Goal: Information Seeking & Learning: Find specific fact

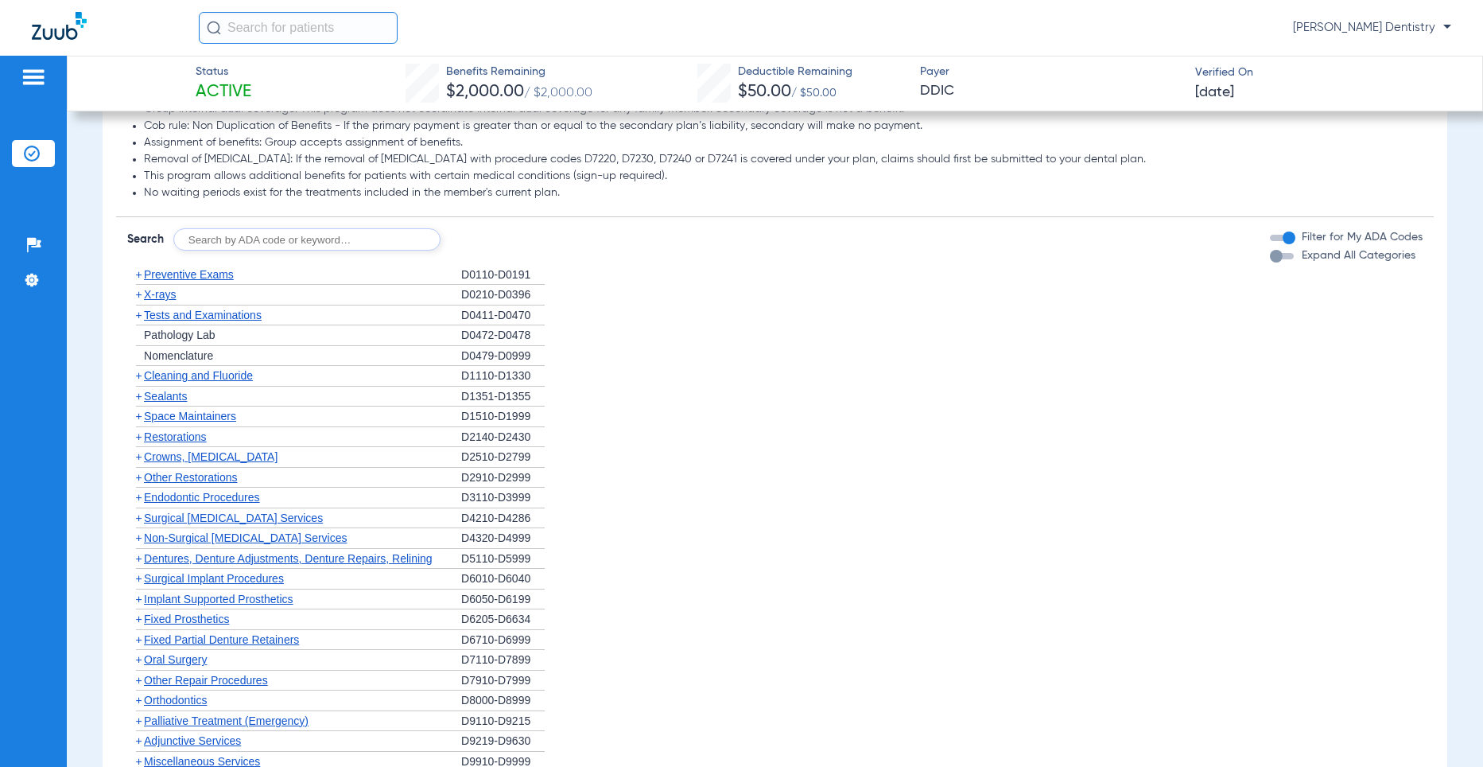
scroll to position [1034, 0]
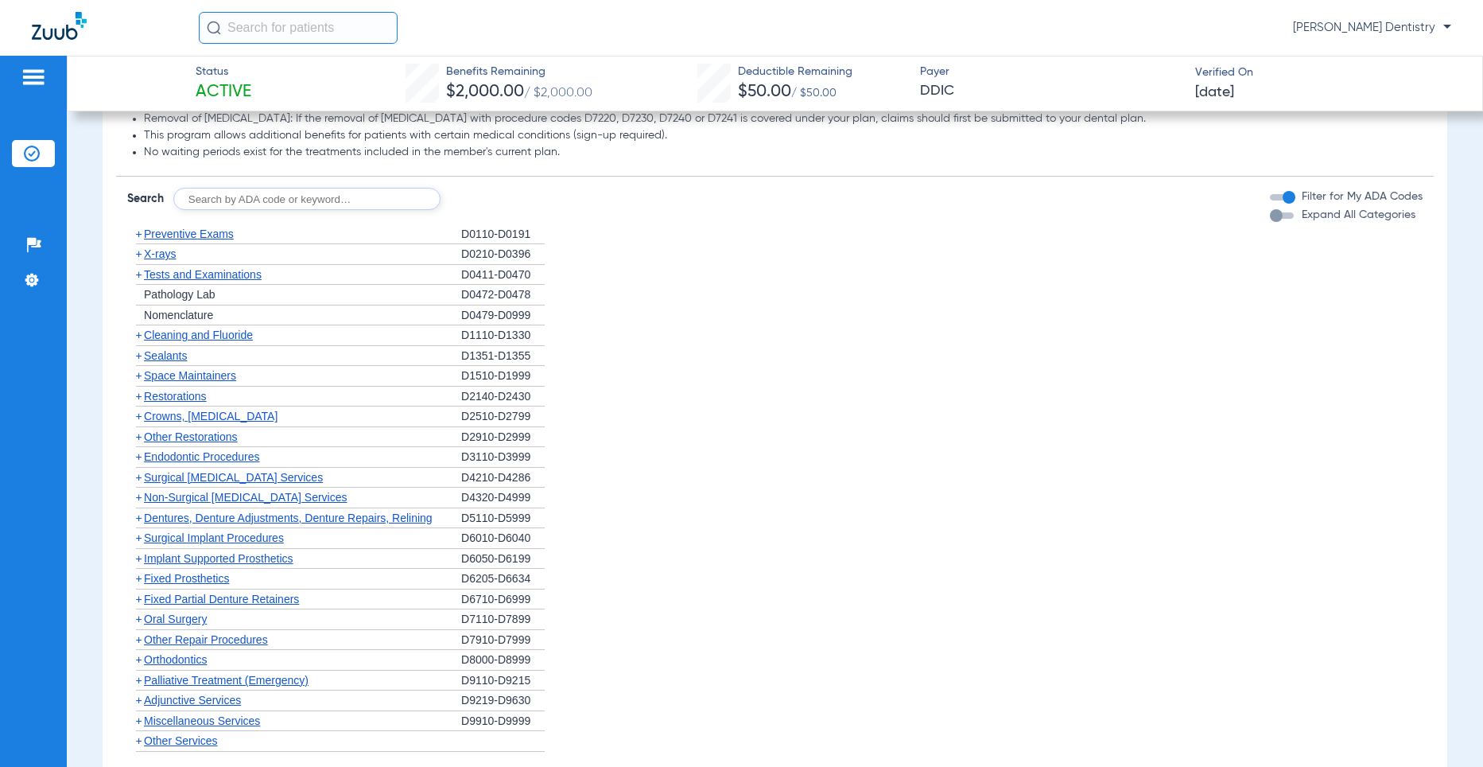
click at [247, 210] on input "text" at bounding box center [306, 199] width 267 height 22
type input "D1351"
click at [483, 196] on form "Search D1351 Search Filter for My ADA Codes Expand All Categories" at bounding box center [775, 193] width 1318 height 33
click at [492, 210] on button "Search" at bounding box center [499, 199] width 63 height 22
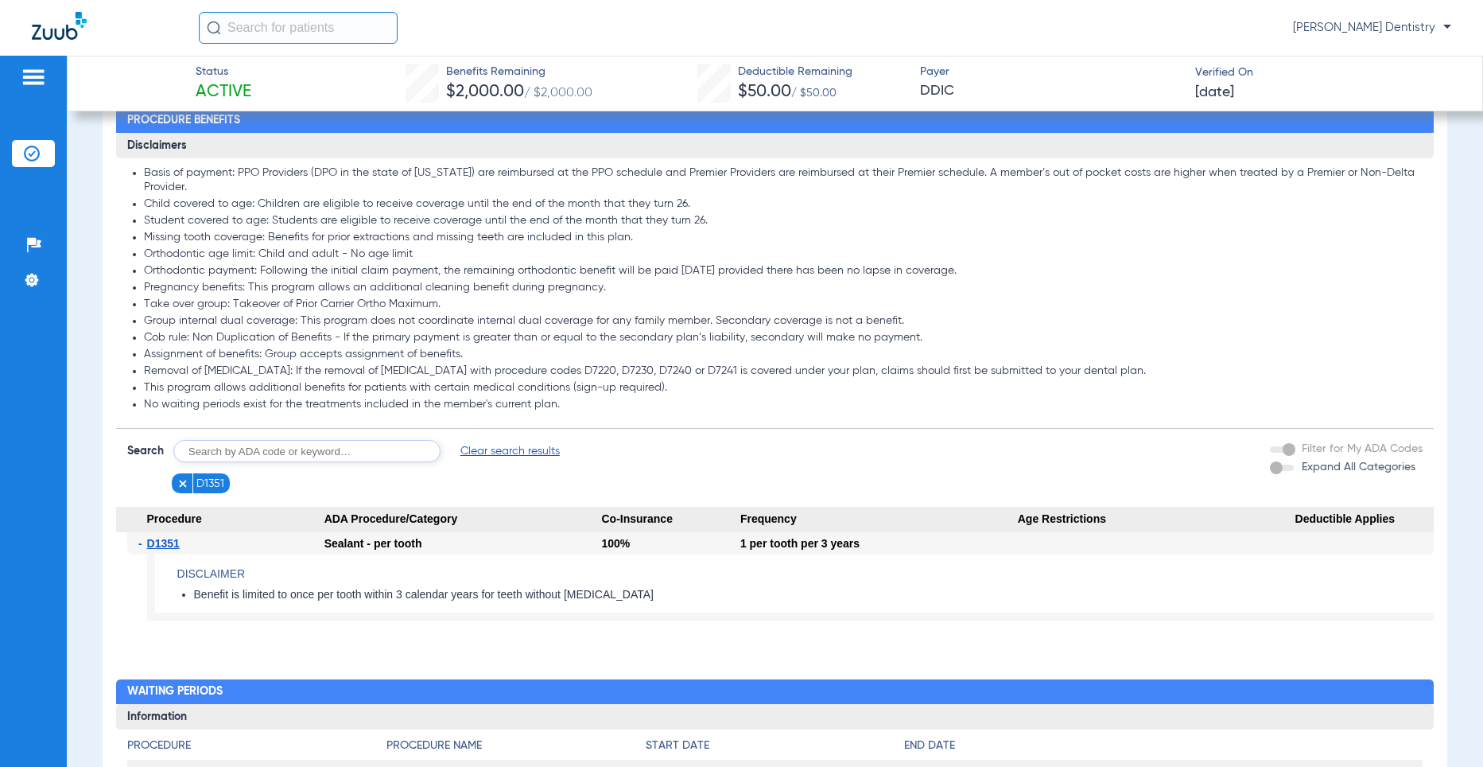
scroll to position [874, 0]
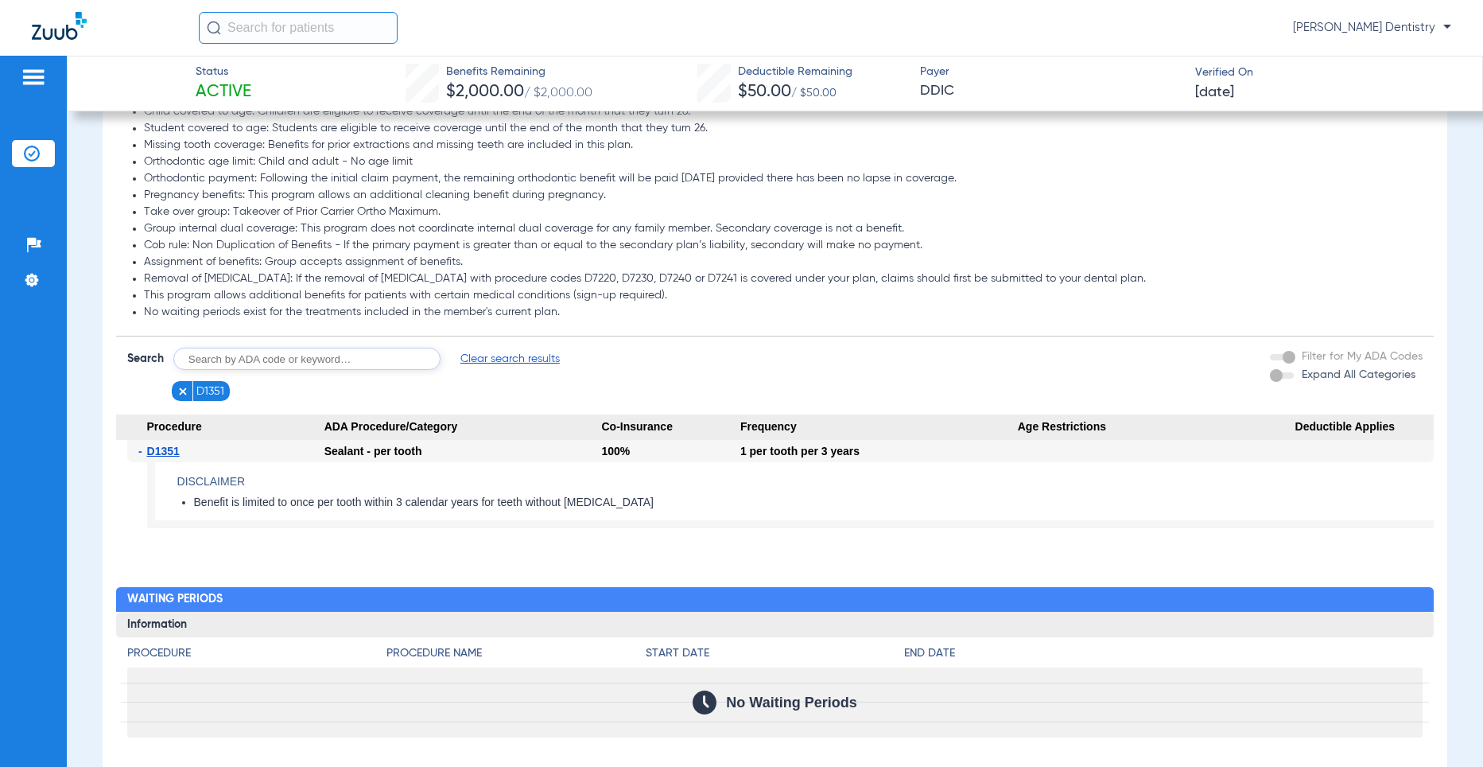
click at [445, 510] on li "Benefit is limited to once per tooth within 3 calendar years for teeth without …" at bounding box center [814, 502] width 1240 height 14
drag, startPoint x: 661, startPoint y: 515, endPoint x: 161, endPoint y: 516, distance: 499.4
click at [161, 516] on app-benefits-detail "Disclaimer Benefit is limited to once per tooth within 3 calendar years for tee…" at bounding box center [790, 495] width 1287 height 67
drag, startPoint x: 161, startPoint y: 516, endPoint x: 339, endPoint y: 524, distance: 177.5
copy li "Benefit is limited to once per tooth within 3 calendar years for teeth without …"
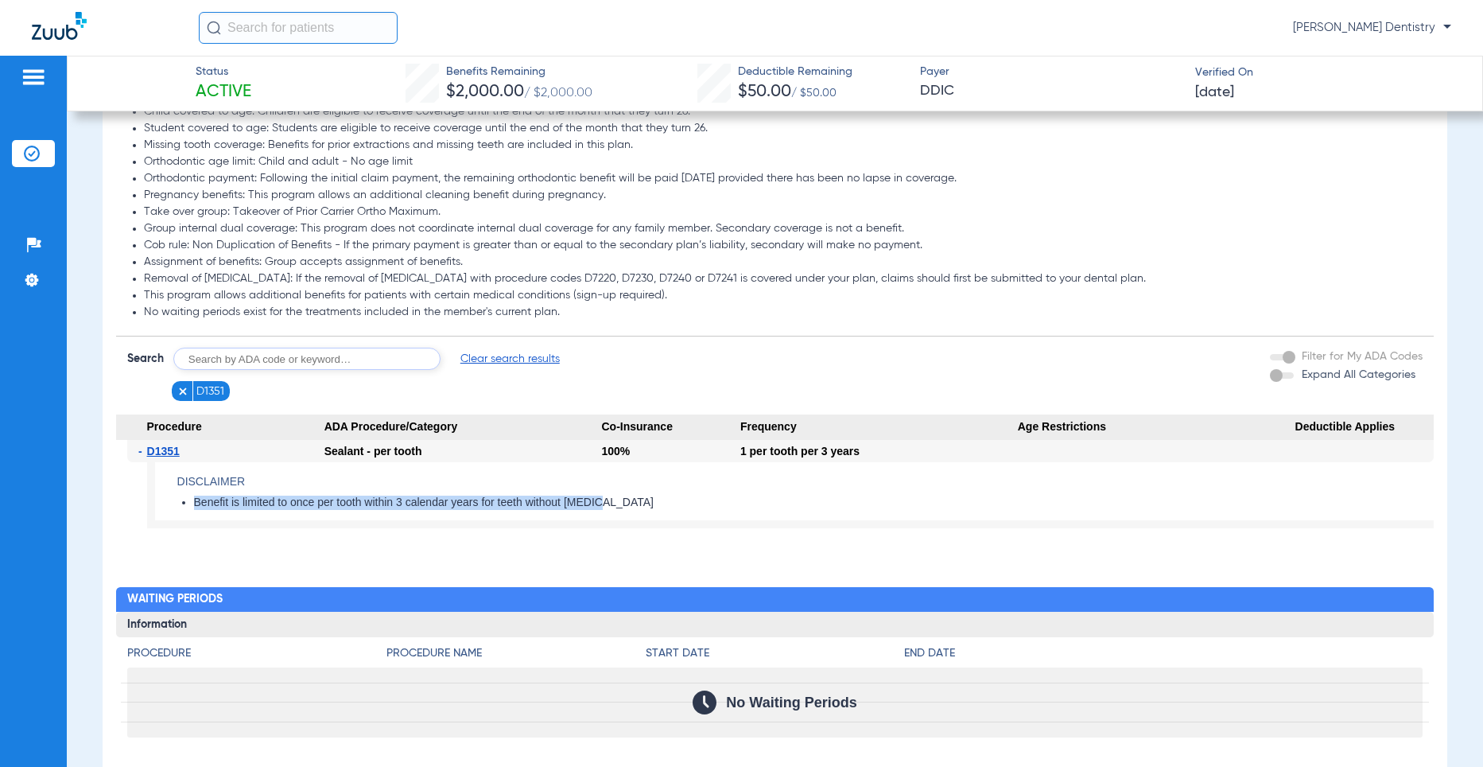
click at [836, 528] on app-benefits-detail "Disclaimer Benefit is limited to once per tooth within 3 calendar years for tee…" at bounding box center [790, 495] width 1287 height 67
